Goal: Check status: Check status

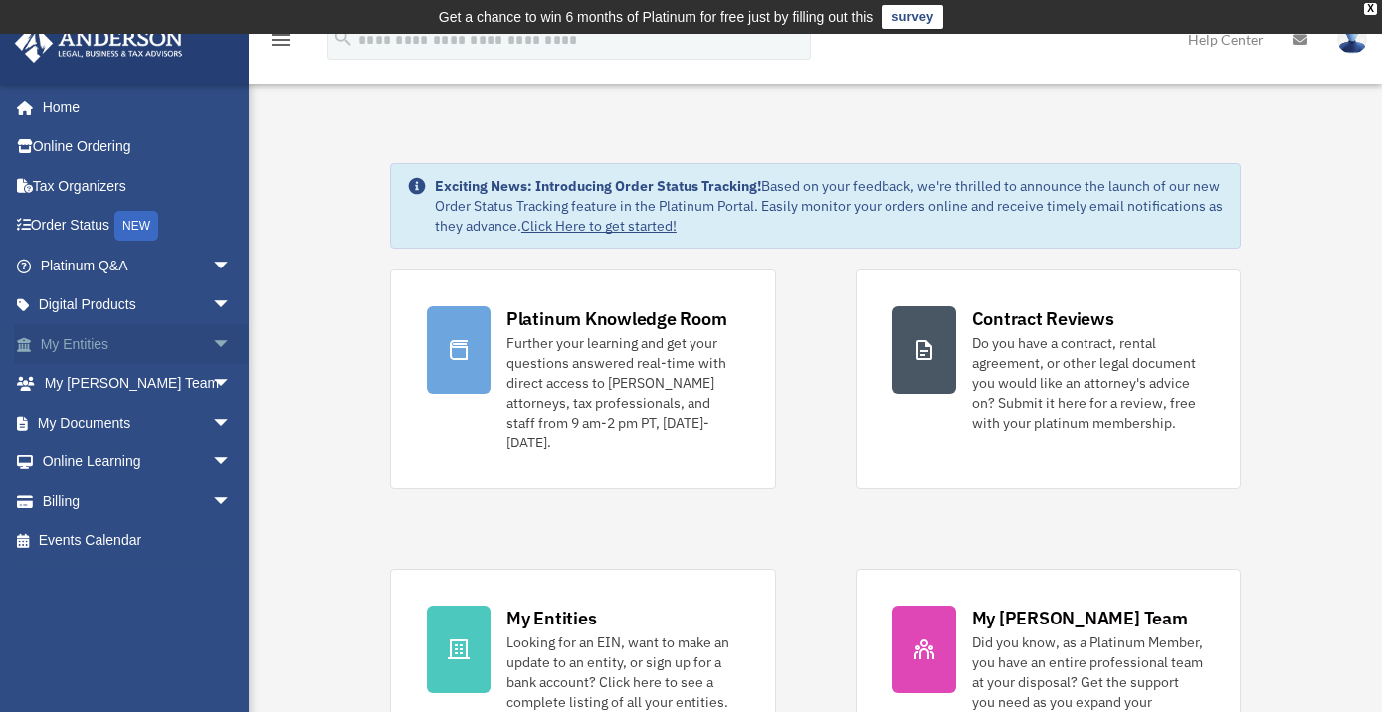
click at [212, 339] on span "arrow_drop_down" at bounding box center [232, 344] width 40 height 41
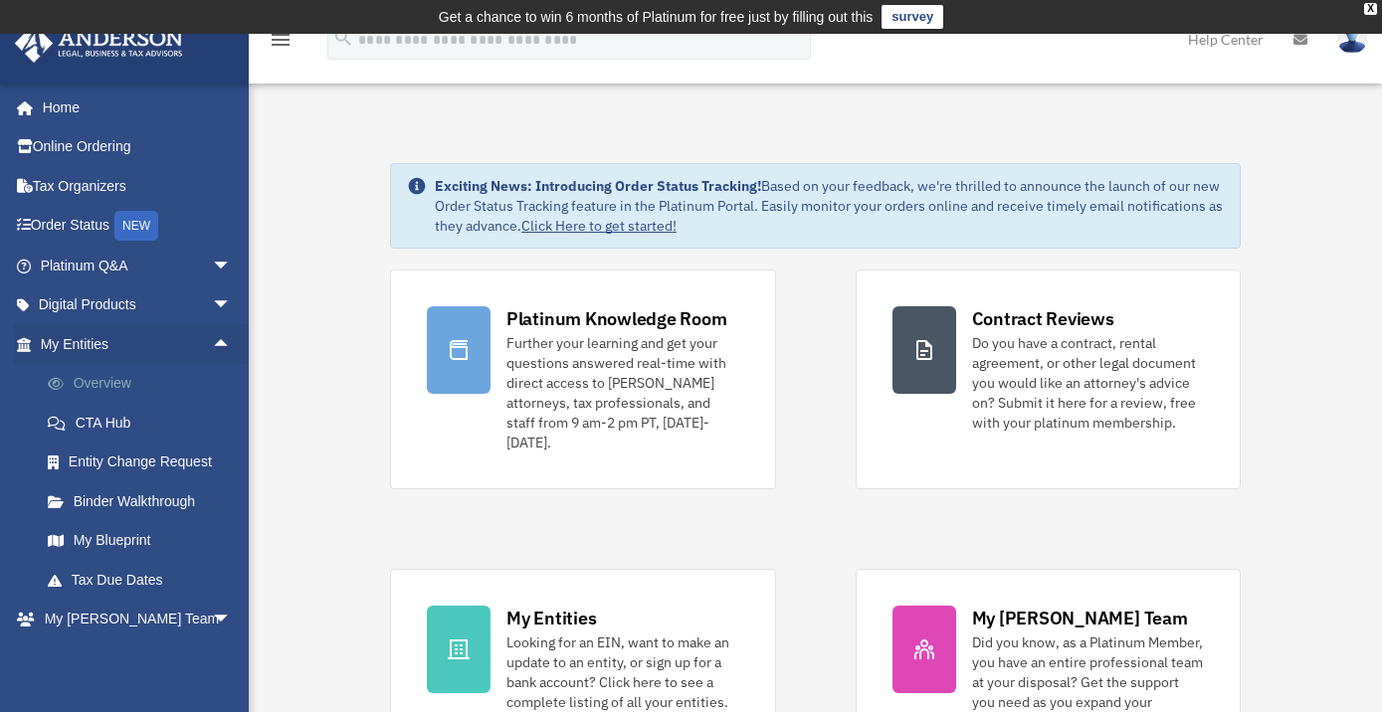
click at [112, 382] on link "Overview" at bounding box center [145, 384] width 234 height 40
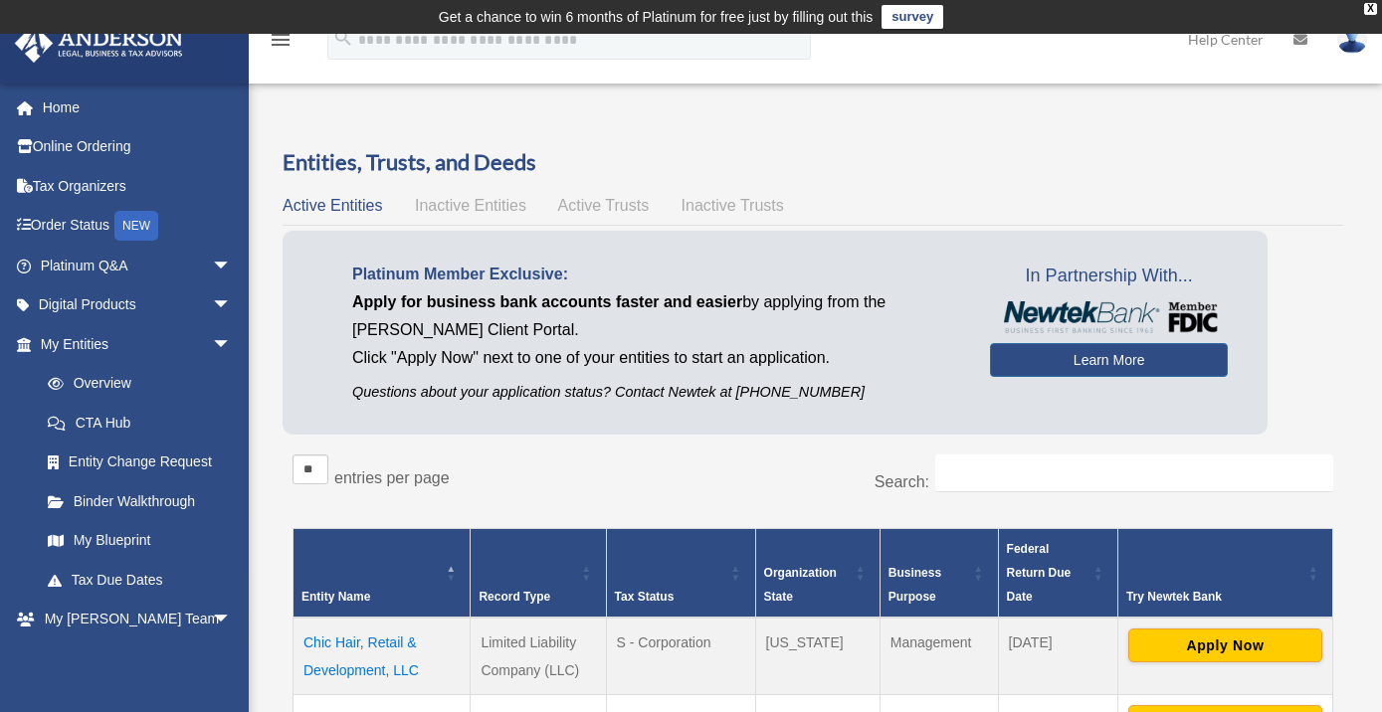
scroll to position [322, 0]
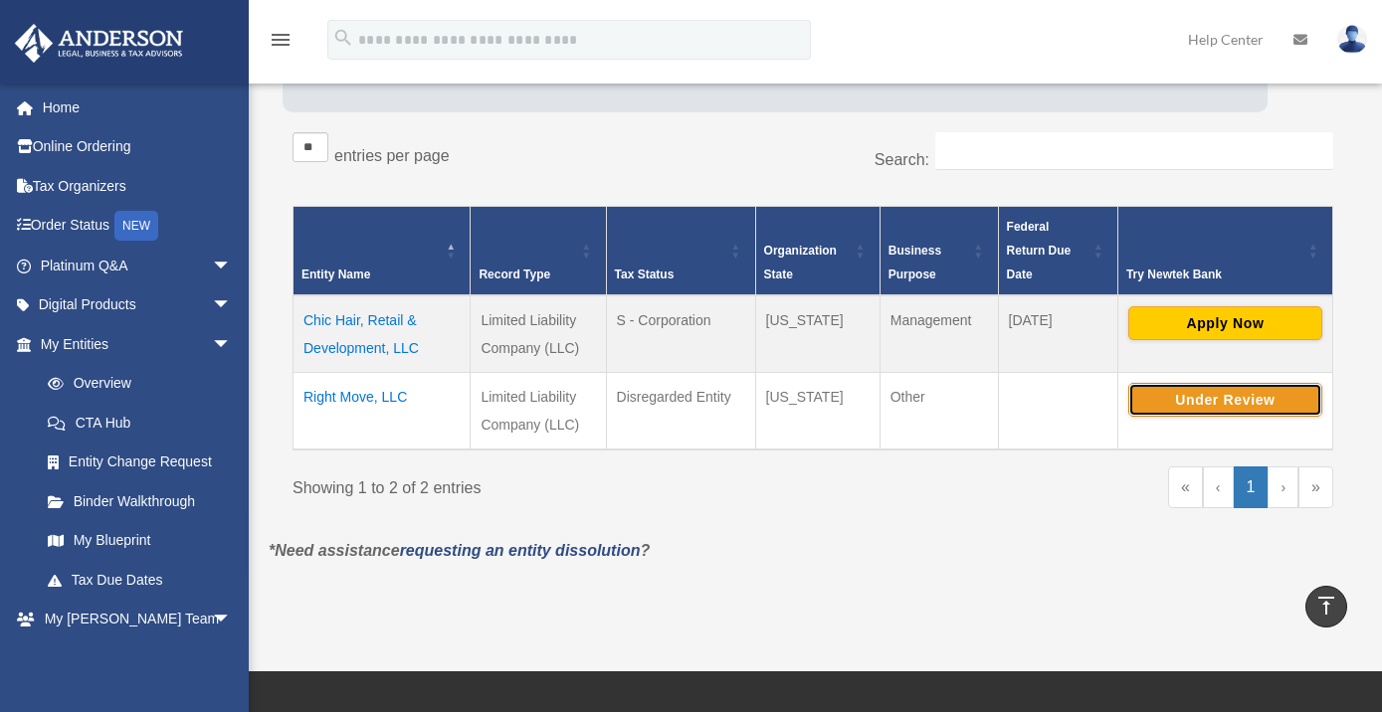
click at [1200, 399] on button "Under Review" at bounding box center [1225, 400] width 194 height 34
click at [1070, 515] on div "« ‹ 1 › »" at bounding box center [1080, 497] width 505 height 61
click at [1275, 409] on button "Continue Application" at bounding box center [1225, 400] width 194 height 34
click at [1345, 45] on img at bounding box center [1352, 39] width 30 height 29
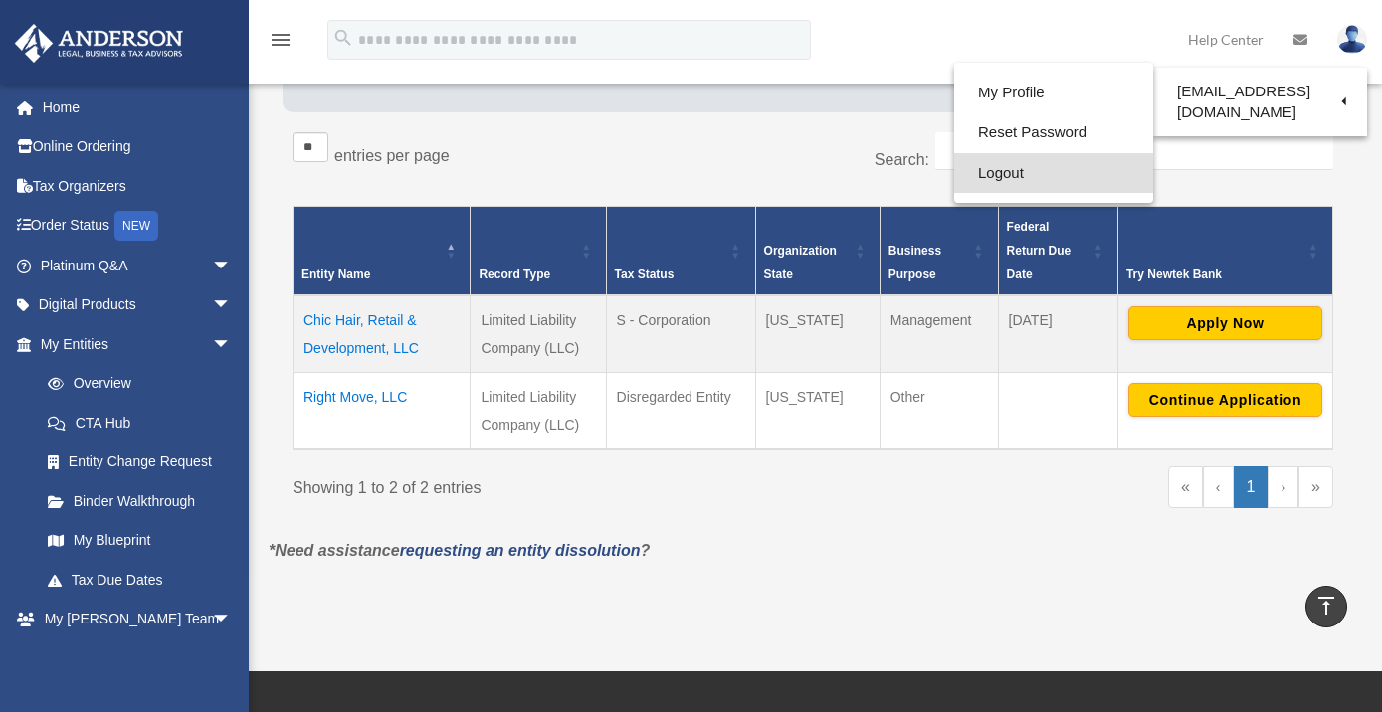
click at [958, 181] on link "Logout" at bounding box center [1053, 173] width 199 height 41
